Goal: Transaction & Acquisition: Book appointment/travel/reservation

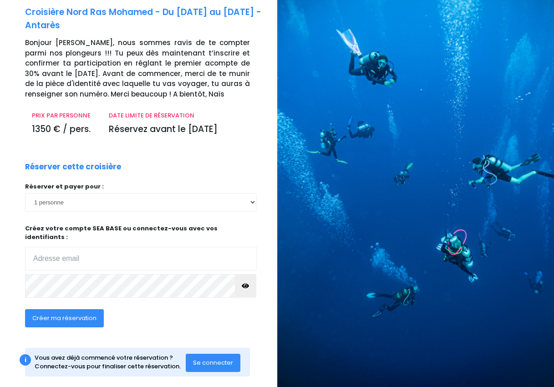
scroll to position [48, 0]
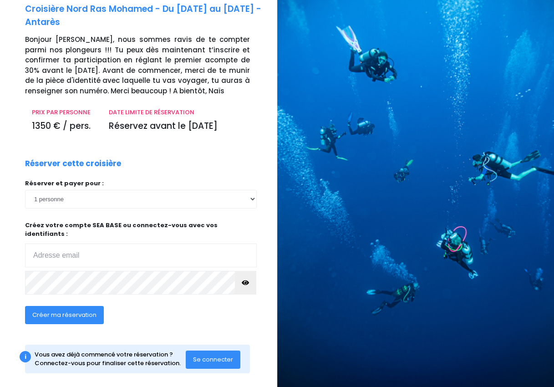
click at [183, 245] on input "email" at bounding box center [141, 256] width 232 height 24
type input "lugabo@orange.fr"
click at [249, 283] on icon "button" at bounding box center [245, 283] width 7 height 0
click at [83, 311] on span "Créer ma réservation" at bounding box center [64, 315] width 64 height 9
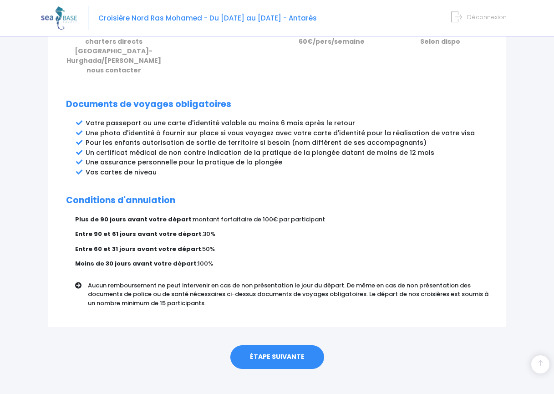
scroll to position [467, 0]
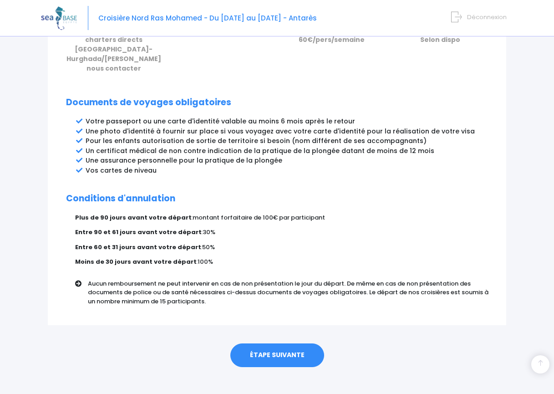
click at [280, 345] on link "ÉTAPE SUIVANTE" at bounding box center [277, 355] width 94 height 24
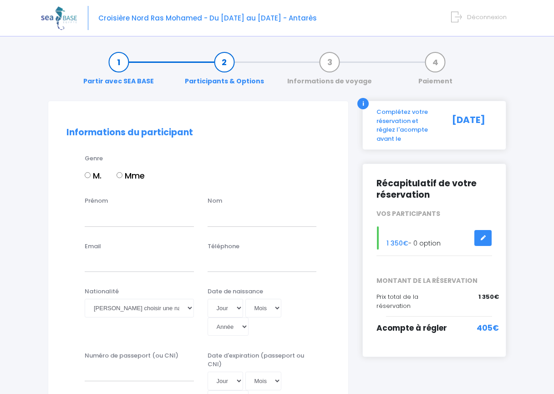
click at [87, 172] on input "M." at bounding box center [88, 175] width 6 height 6
radio input "true"
click at [97, 219] on input "Prénom" at bounding box center [139, 217] width 109 height 18
type input "Luc"
type input "GABOLDE"
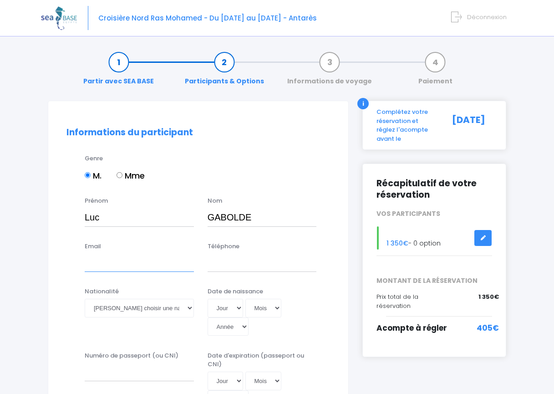
type input "lugabo@orange.fr"
click at [270, 263] on input "01129462025" at bounding box center [262, 263] width 109 height 18
drag, startPoint x: 270, startPoint y: 265, endPoint x: 213, endPoint y: 262, distance: 57.0
click at [213, 262] on input "01129462025" at bounding box center [262, 263] width 109 height 18
type input "0662733362"
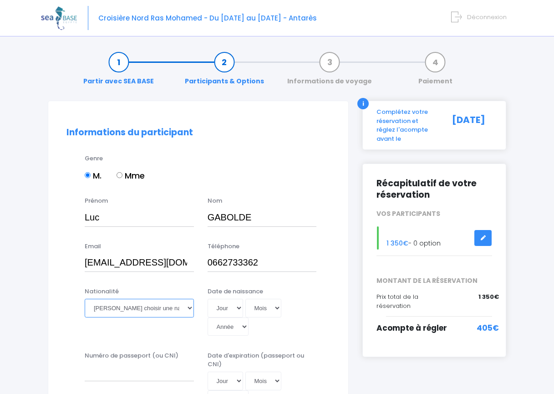
click at [163, 308] on select "Veuillez choisir une nationalité Afghane Albanaise Algerienne Allemande America…" at bounding box center [139, 308] width 109 height 18
select select "Française"
click at [238, 308] on select "Jour 01 02 03 04 05 06 07 08 09 10 11 12 13 14 15 16 17 18 19 20 21 22 23 24 25…" at bounding box center [226, 308] width 36 height 18
select select "30"
click at [279, 308] on select "Mois 01 02 03 04 05 06 07 08 09 10 11 12" at bounding box center [263, 308] width 36 height 18
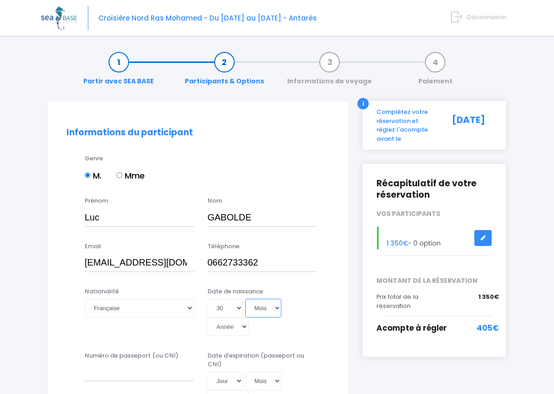
select select "05"
click at [245, 325] on select "Année 2045 2044 2043 2042 2041 2040 2039 2038 2037 2036 2035 2034 2033 2032 203…" at bounding box center [228, 326] width 41 height 18
select select "1957"
type input "1957-05-30"
click at [145, 373] on input "Numéro de passeport (ou CNI)" at bounding box center [139, 372] width 109 height 18
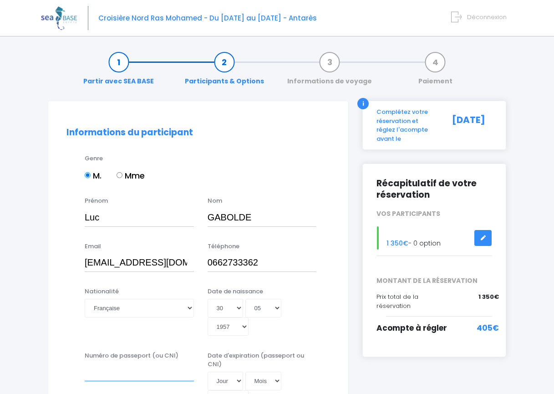
scroll to position [1, 0]
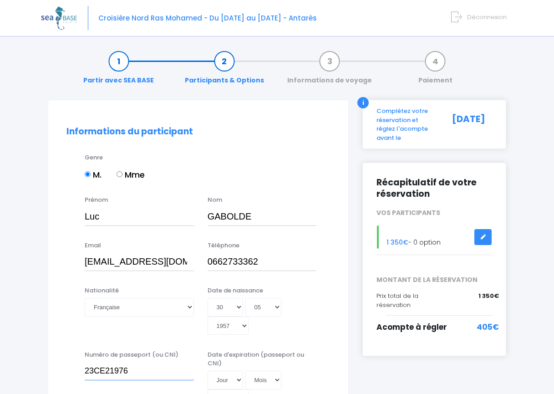
type input "23CE21976"
click at [225, 379] on select "Jour 01 02 03 04 05 06 07 08 09 10 11 12 13 14 15 16 17 18 19 20 21 22 23 24 25…" at bounding box center [226, 380] width 36 height 18
select select "15"
click at [276, 380] on select "Mois 01 02 03 04 05 06 07 08 09 10 11 12" at bounding box center [263, 380] width 36 height 18
select select "02"
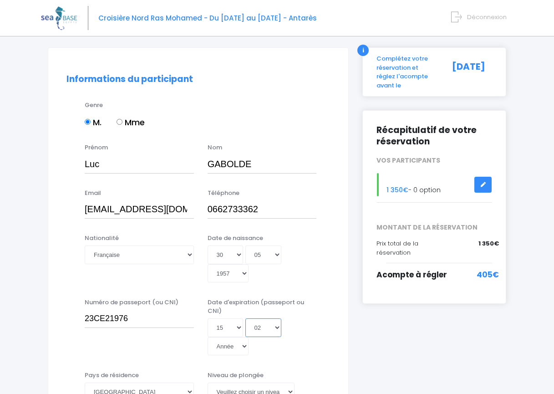
scroll to position [64, 0]
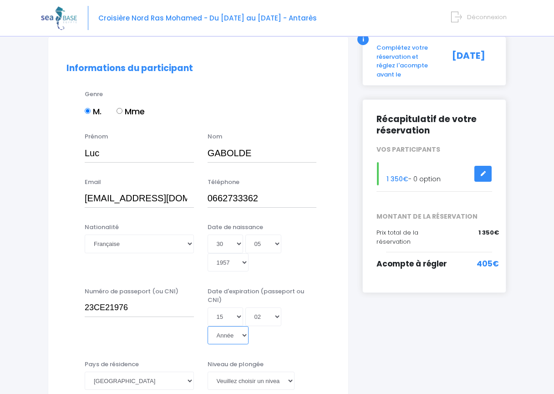
click at [246, 335] on select "Année 2045 2044 2043 2042 2041 2040 2039 2038 2037 2036 2035 2034 2033 2032 203…" at bounding box center [228, 335] width 41 height 18
select select "2033"
type input "2033-02-15"
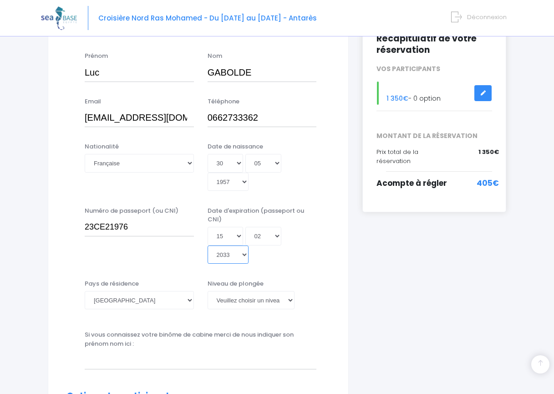
scroll to position [149, 0]
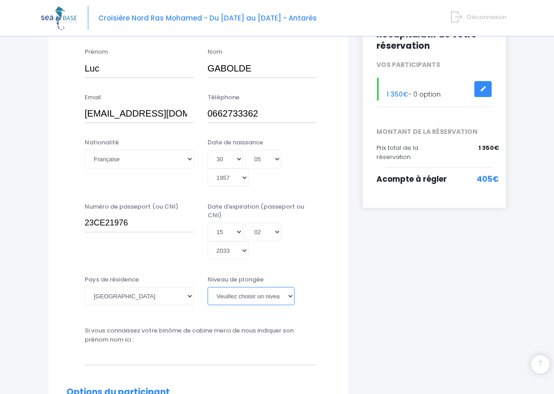
click at [294, 296] on select "Veuillez choisir un niveau de plongée Non plongeur Junior OW diver Adventure OW…" at bounding box center [251, 296] width 87 height 18
select select "N2"
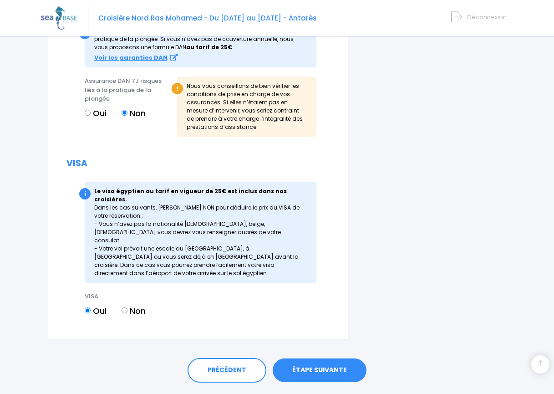
scroll to position [1199, 0]
click at [126, 307] on input "Non" at bounding box center [125, 310] width 6 height 6
radio input "true"
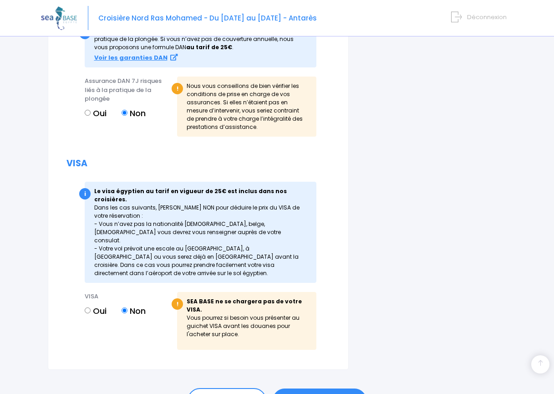
scroll to position [1214, 0]
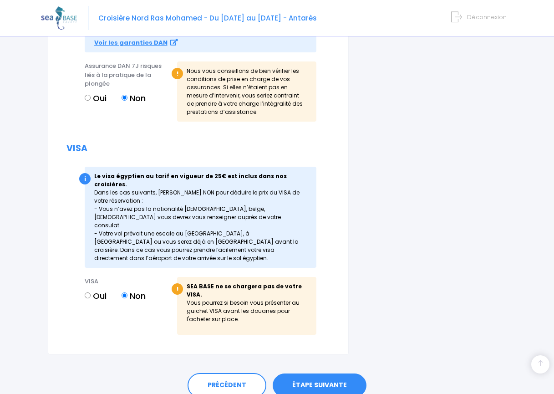
click at [88, 97] on input "Oui" at bounding box center [88, 98] width 6 height 6
radio input "true"
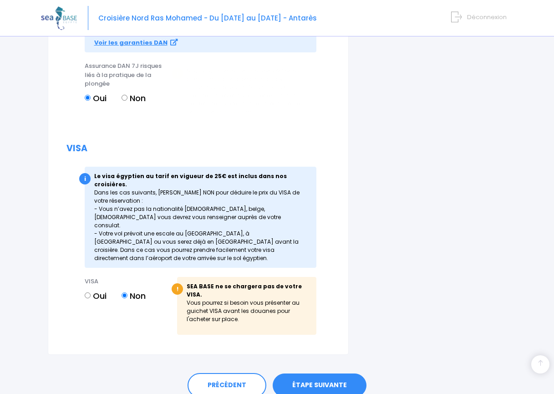
scroll to position [1206, 0]
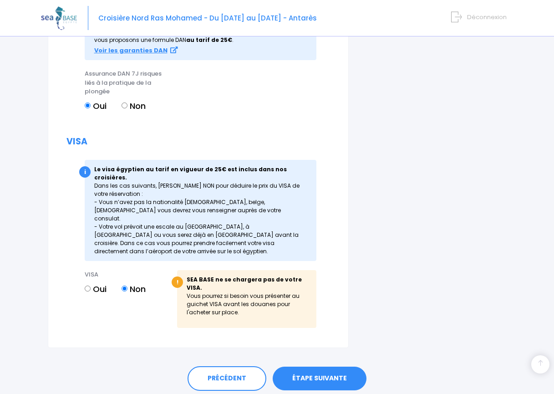
click at [323, 367] on link "ÉTAPE SUIVANTE" at bounding box center [320, 379] width 94 height 24
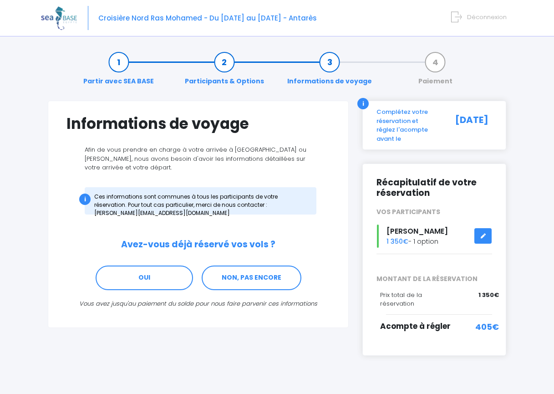
scroll to position [7, 0]
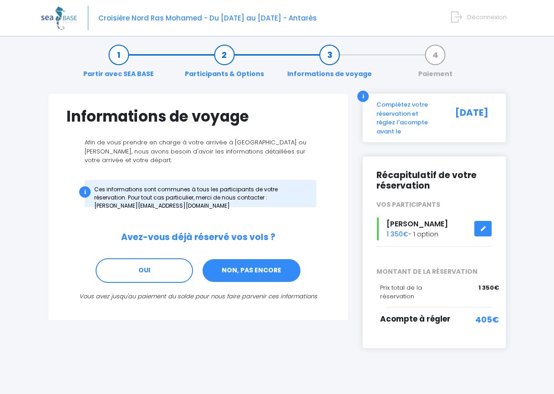
click at [277, 271] on link "NON, PAS ENCORE" at bounding box center [252, 270] width 100 height 25
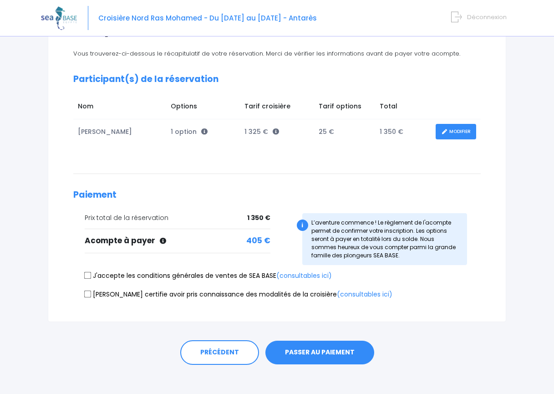
scroll to position [103, 0]
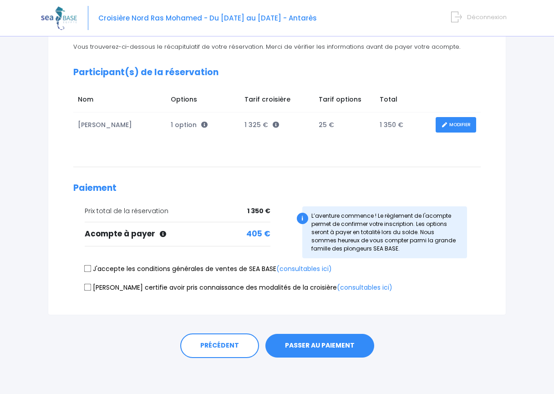
click at [90, 267] on input "J'accepte les conditions générales de ventes de SEA BASE (consultables ici)" at bounding box center [87, 268] width 7 height 7
checkbox input "true"
click at [337, 286] on link "(consultables ici)" at bounding box center [365, 287] width 56 height 9
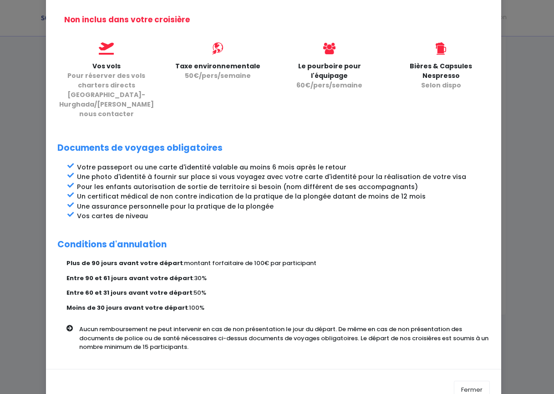
scroll to position [344, 0]
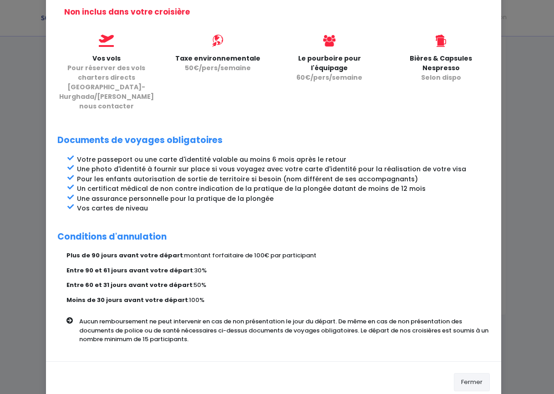
click at [471, 373] on button "Fermer" at bounding box center [472, 382] width 36 height 18
